Goal: Navigation & Orientation: Find specific page/section

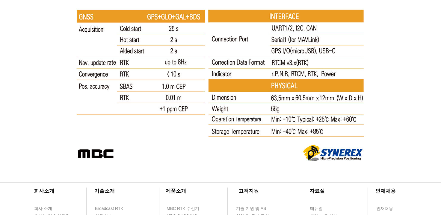
scroll to position [3302, 0]
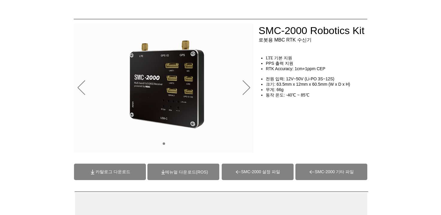
scroll to position [0, 0]
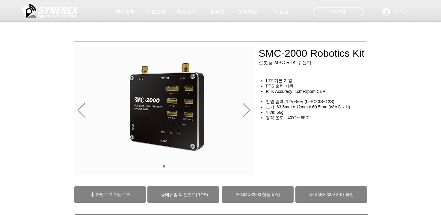
click at [240, 110] on div "슬라이드쇼" at bounding box center [164, 110] width 180 height 129
click at [245, 112] on icon "다음" at bounding box center [245, 110] width 7 height 15
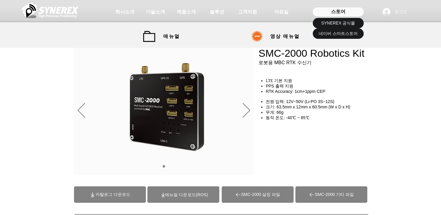
click at [331, 11] on span "스토어" at bounding box center [338, 11] width 14 height 7
click at [330, 22] on span "SYNEREX 공식몰" at bounding box center [338, 23] width 34 height 6
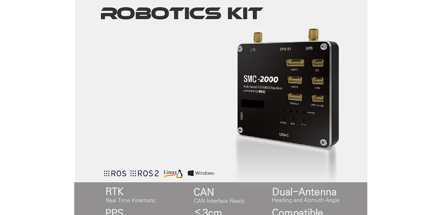
scroll to position [269, 0]
